Goal: Information Seeking & Learning: Learn about a topic

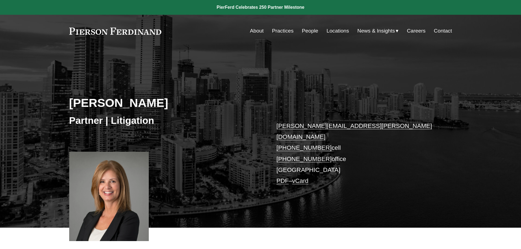
scroll to position [191, 0]
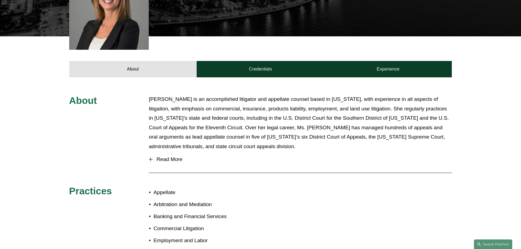
click at [168, 156] on span "Read More" at bounding box center [302, 159] width 299 height 6
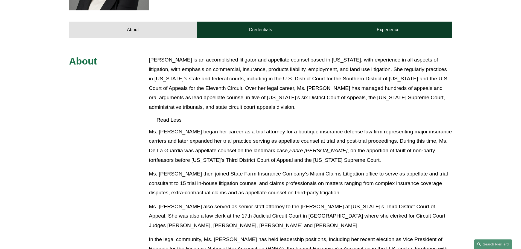
scroll to position [328, 0]
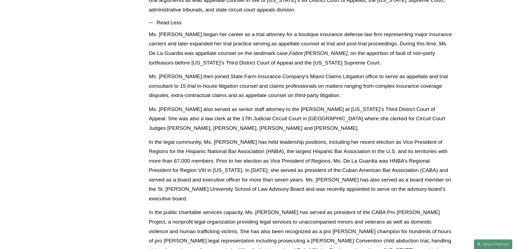
click at [170, 145] on p "In the legal community, Ms. [PERSON_NAME] has held leadership positions, includ…" at bounding box center [300, 171] width 303 height 66
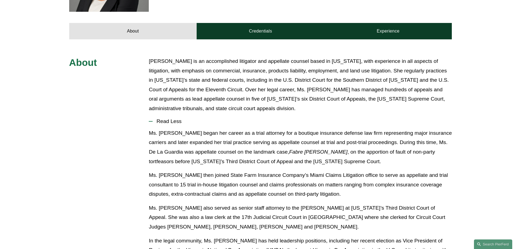
scroll to position [232, 0]
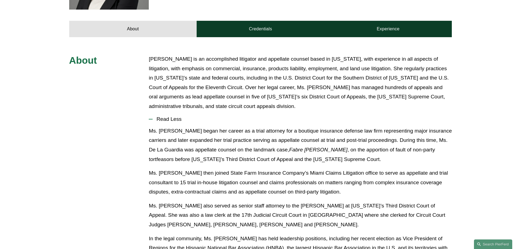
click at [234, 171] on p "Ms. [PERSON_NAME] then joined State Farm Insurance Company’s Miami Claims Litig…" at bounding box center [300, 182] width 303 height 28
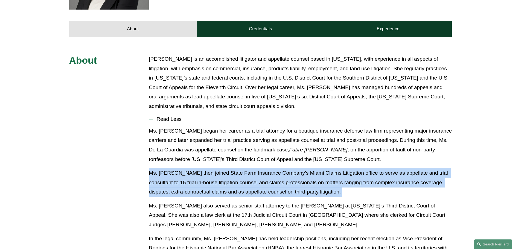
click at [234, 171] on p "Ms. [PERSON_NAME] then joined State Farm Insurance Company’s Miami Claims Litig…" at bounding box center [300, 182] width 303 height 28
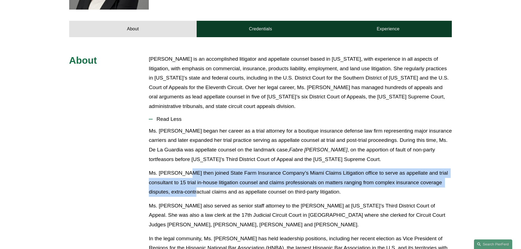
drag, startPoint x: 187, startPoint y: 162, endPoint x: 197, endPoint y: 181, distance: 21.2
click at [197, 181] on p "Ms. [PERSON_NAME] then joined State Farm Insurance Company’s Miami Claims Litig…" at bounding box center [300, 182] width 303 height 28
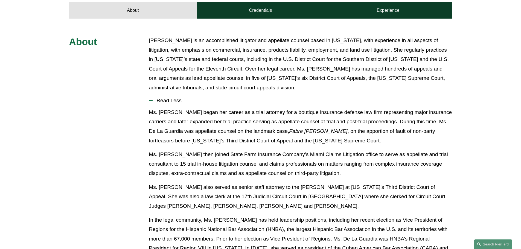
scroll to position [259, 0]
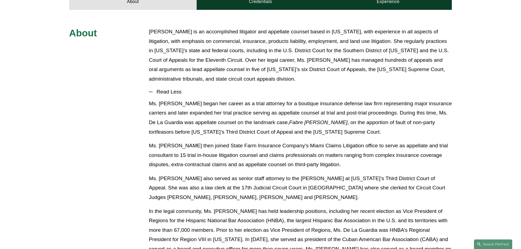
click at [198, 179] on p "Ms. [PERSON_NAME] also served as senior staff attorney to the [PERSON_NAME] at …" at bounding box center [300, 188] width 303 height 28
click at [266, 174] on p "Ms. [PERSON_NAME] also served as senior staff attorney to the [PERSON_NAME] at …" at bounding box center [300, 188] width 303 height 28
click at [298, 207] on p "In the legal community, Ms. [PERSON_NAME] has held leadership positions, includ…" at bounding box center [300, 240] width 303 height 66
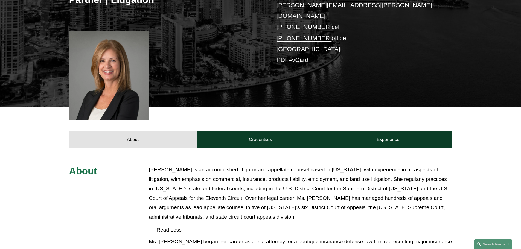
scroll to position [0, 0]
